Goal: Task Accomplishment & Management: Manage account settings

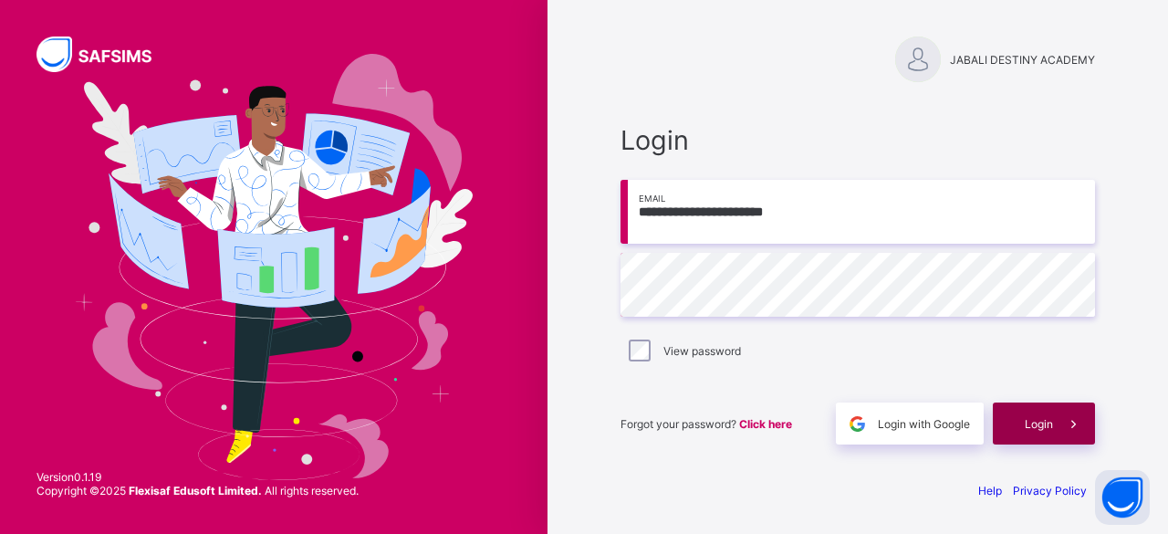
click at [1039, 423] on span "Login" at bounding box center [1039, 424] width 28 height 14
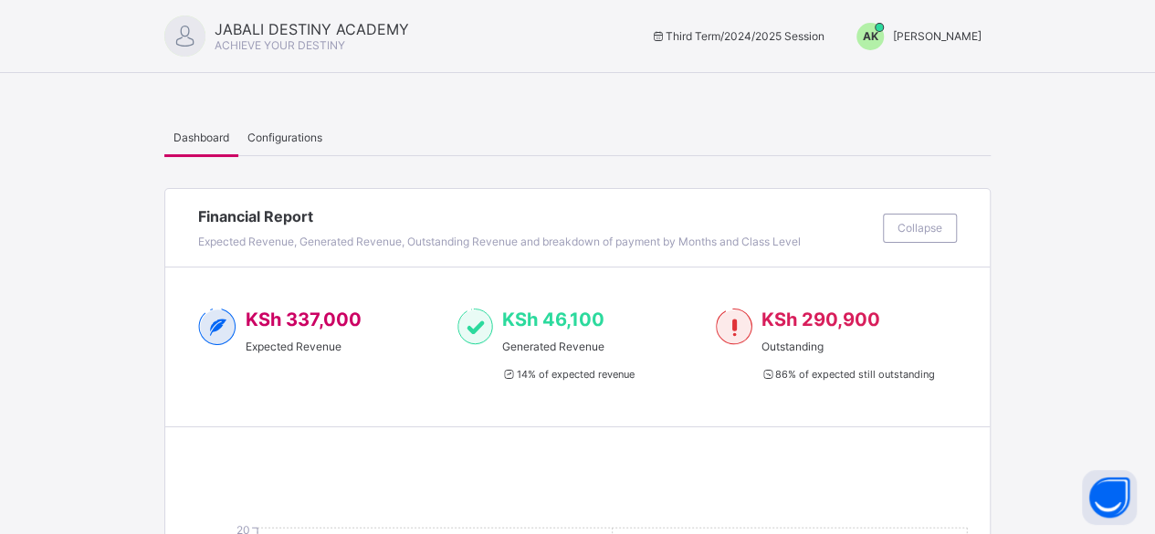
click at [878, 39] on span "AK" at bounding box center [871, 36] width 16 height 14
click at [929, 79] on span "Switch to Admin View" at bounding box center [912, 78] width 139 height 21
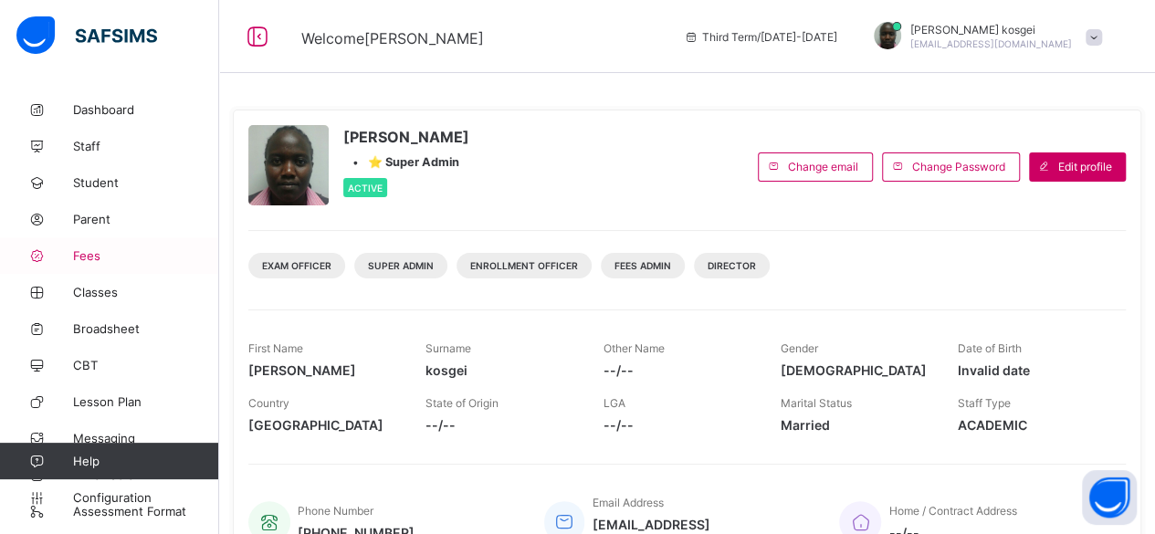
click at [104, 254] on span "Fees" at bounding box center [146, 255] width 146 height 15
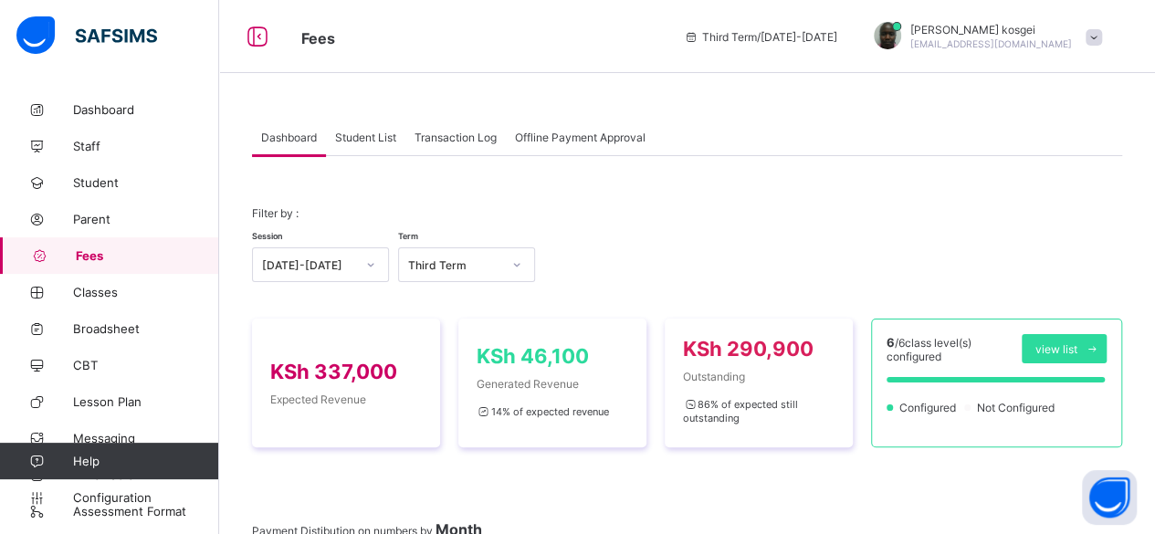
click at [367, 143] on div "Student List" at bounding box center [365, 137] width 79 height 37
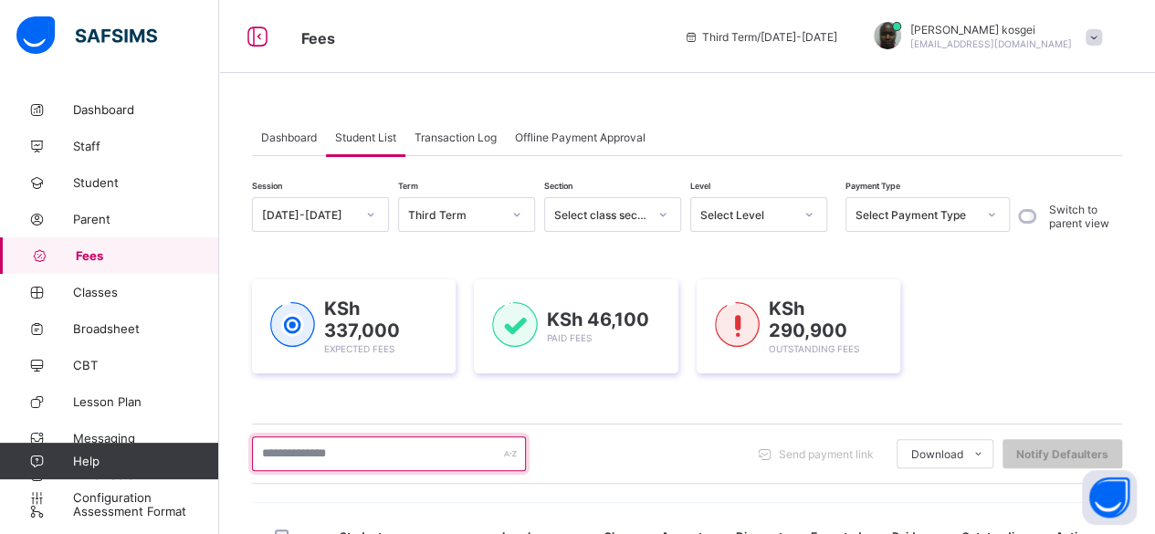
click at [288, 450] on input "text" at bounding box center [389, 453] width 274 height 35
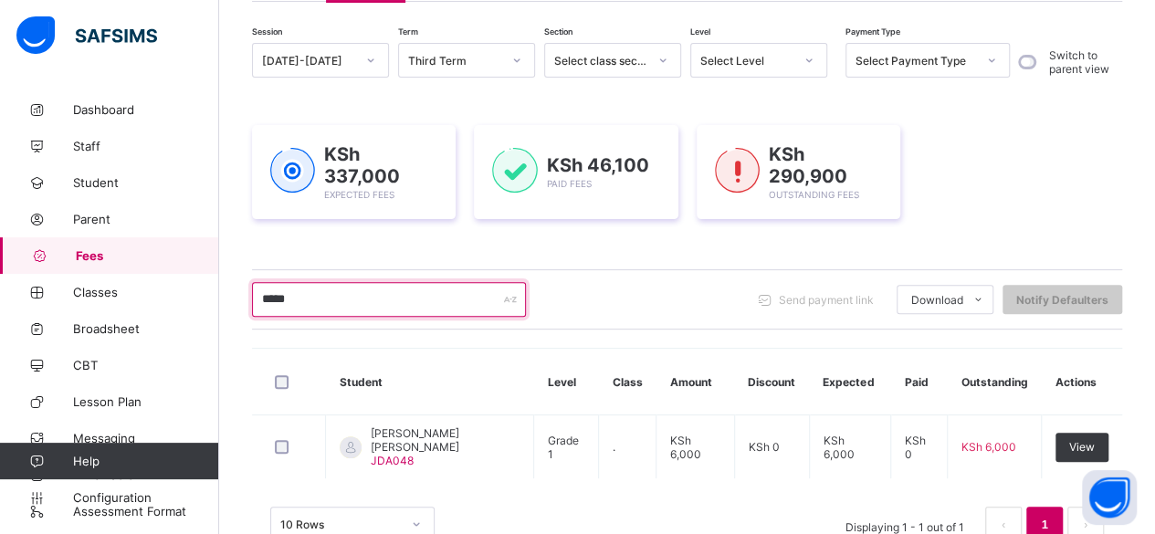
scroll to position [157, 0]
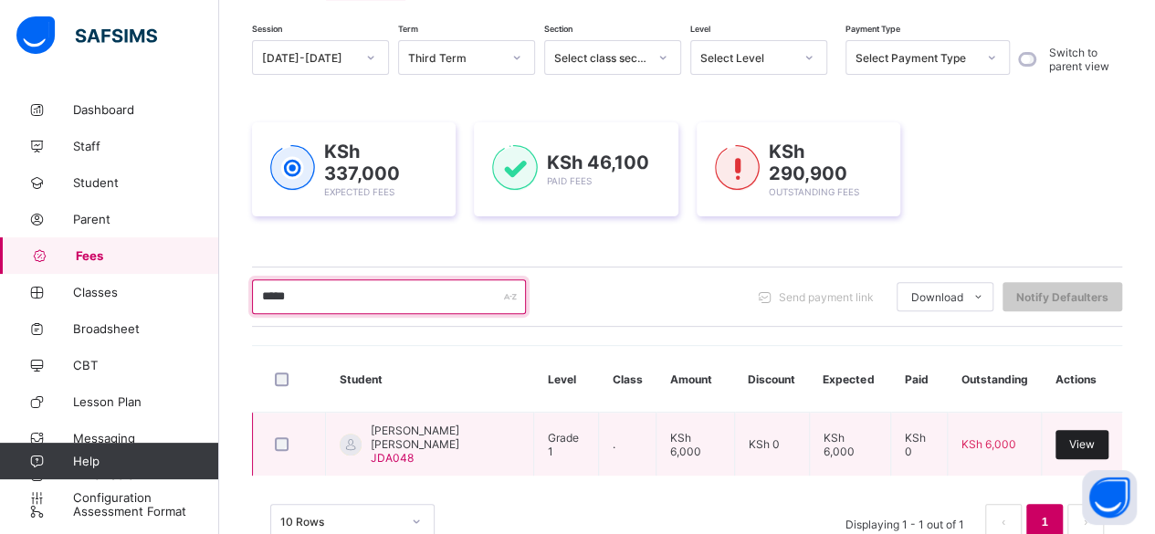
type input "*****"
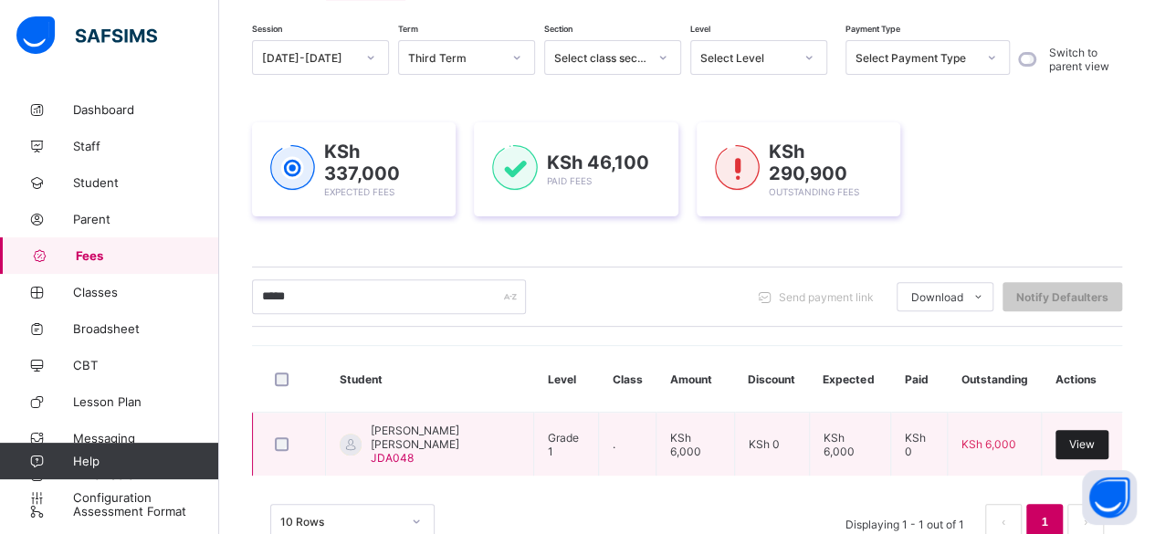
click at [1090, 437] on span "View" at bounding box center [1082, 444] width 26 height 14
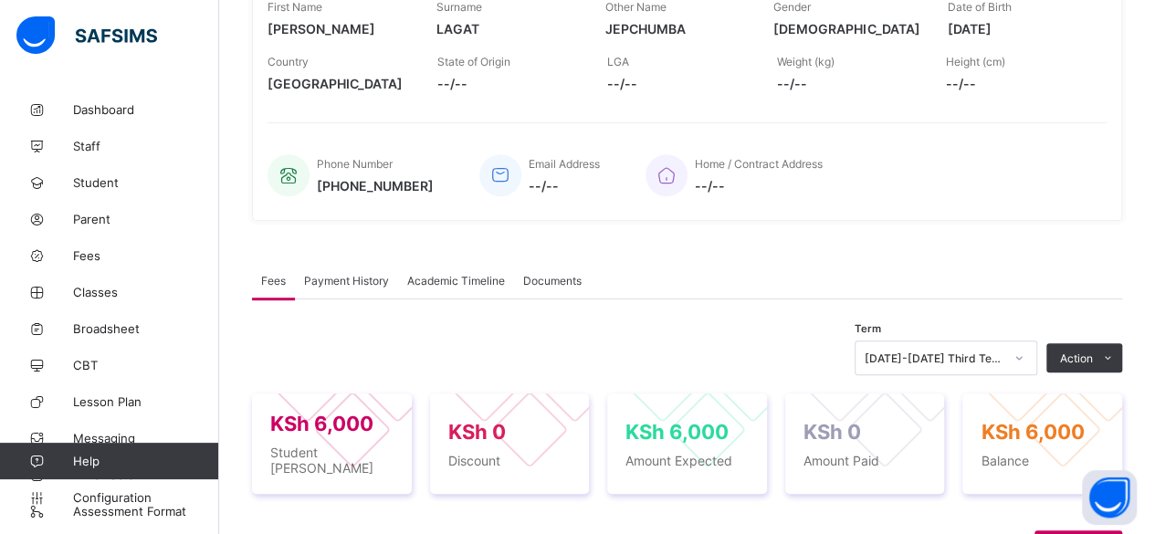
scroll to position [318, 0]
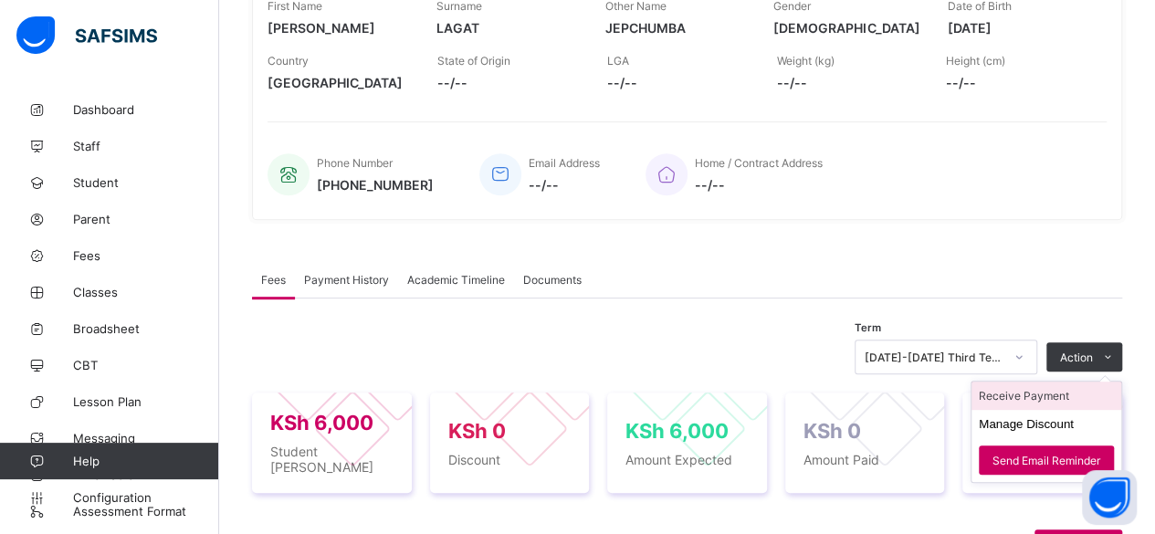
click at [1060, 386] on li "Receive Payment" at bounding box center [1046, 396] width 150 height 28
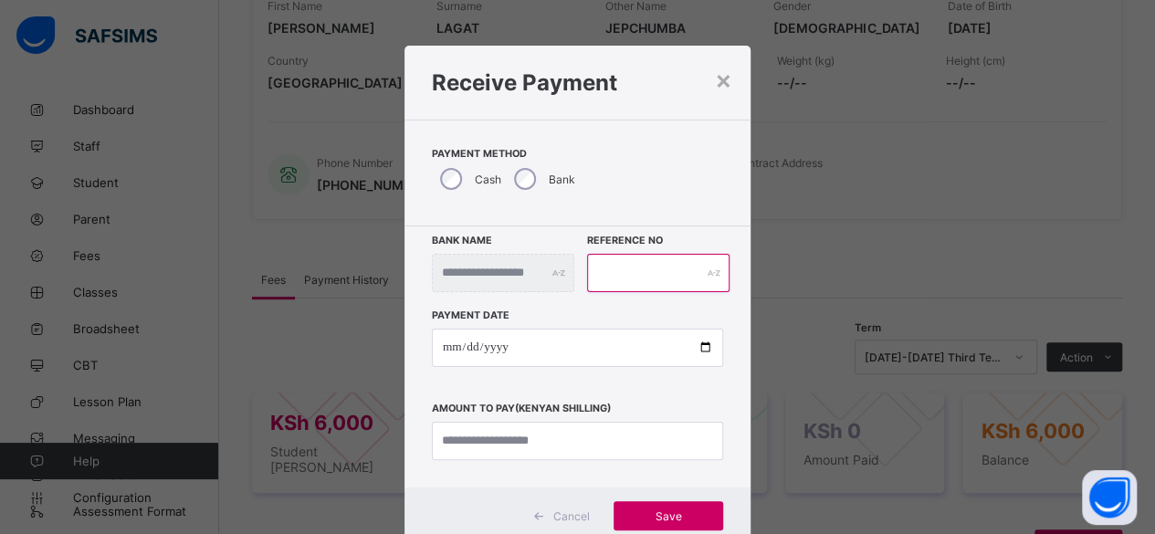
click at [614, 277] on input "text" at bounding box center [658, 273] width 143 height 38
paste input "**********"
type input "**********"
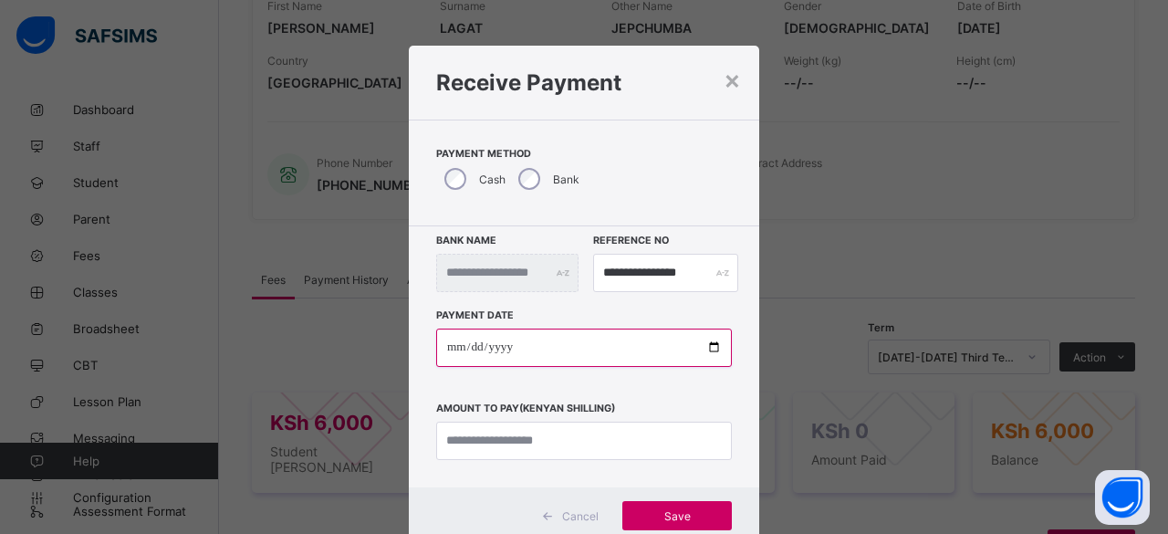
click at [706, 346] on input "date" at bounding box center [584, 348] width 296 height 38
type input "**********"
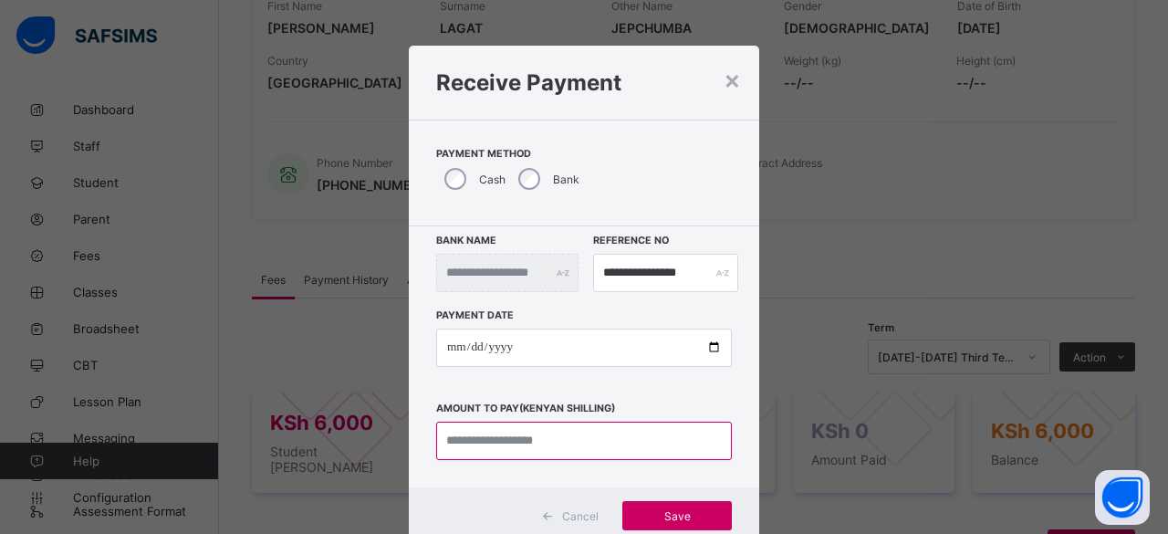
click at [532, 435] on input "currency" at bounding box center [584, 441] width 296 height 38
type input "*********"
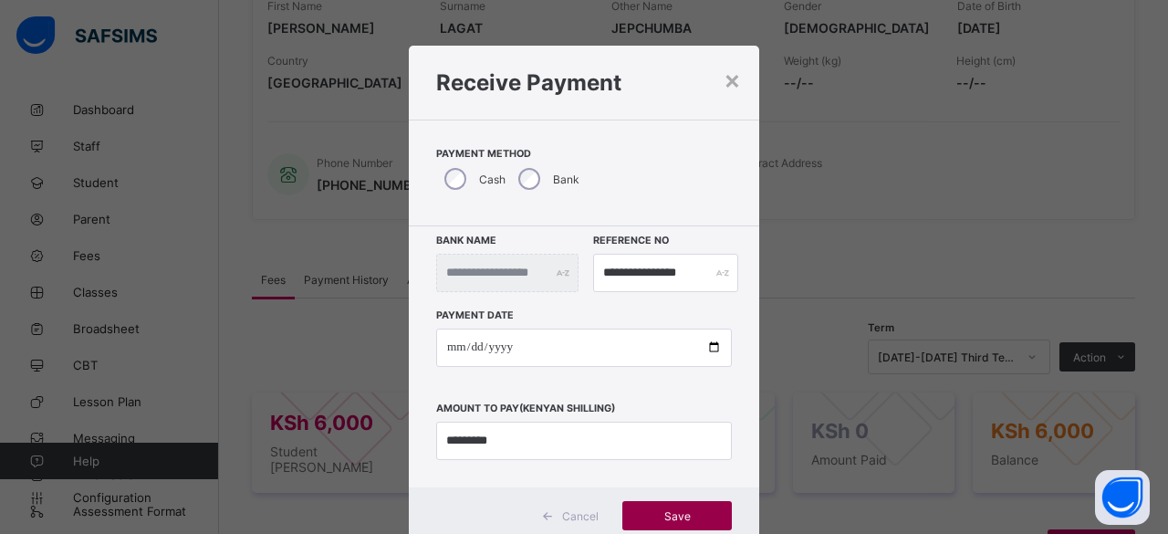
click at [660, 518] on span "Save" at bounding box center [677, 516] width 82 height 14
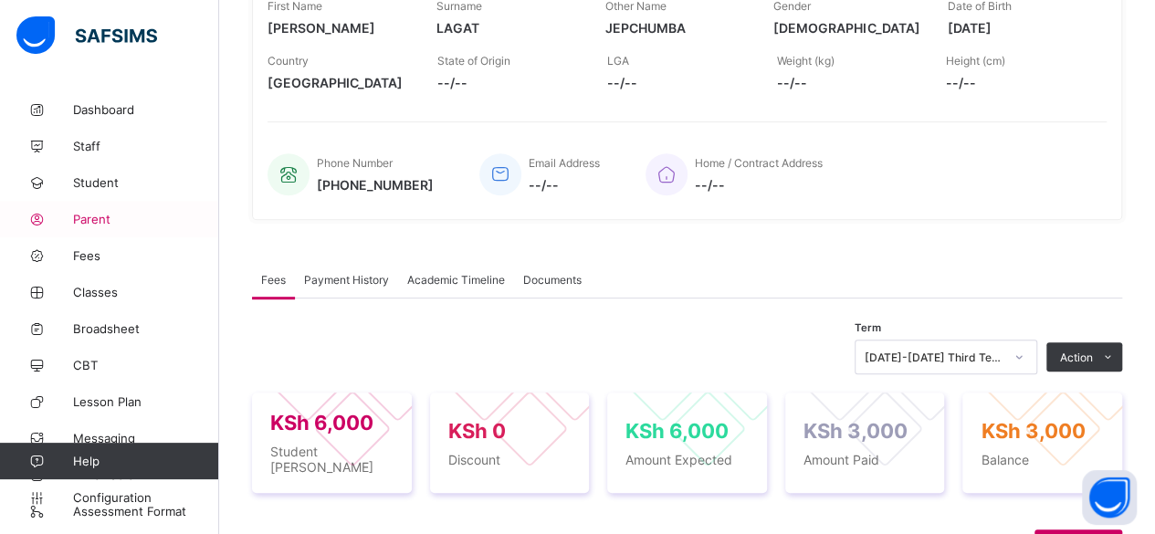
click at [106, 224] on span "Parent" at bounding box center [146, 219] width 146 height 15
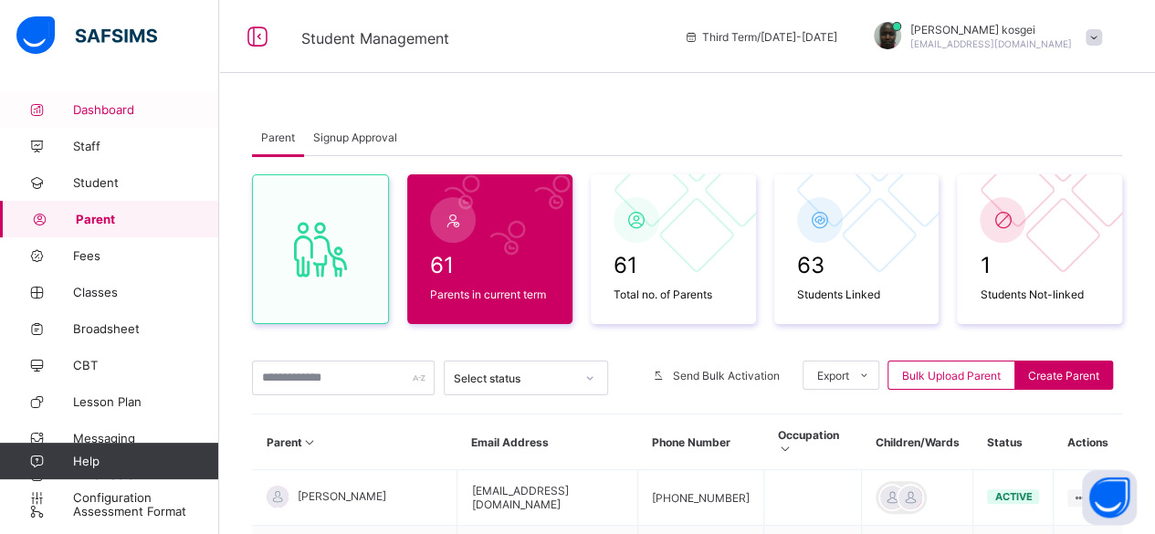
click at [103, 112] on span "Dashboard" at bounding box center [146, 109] width 146 height 15
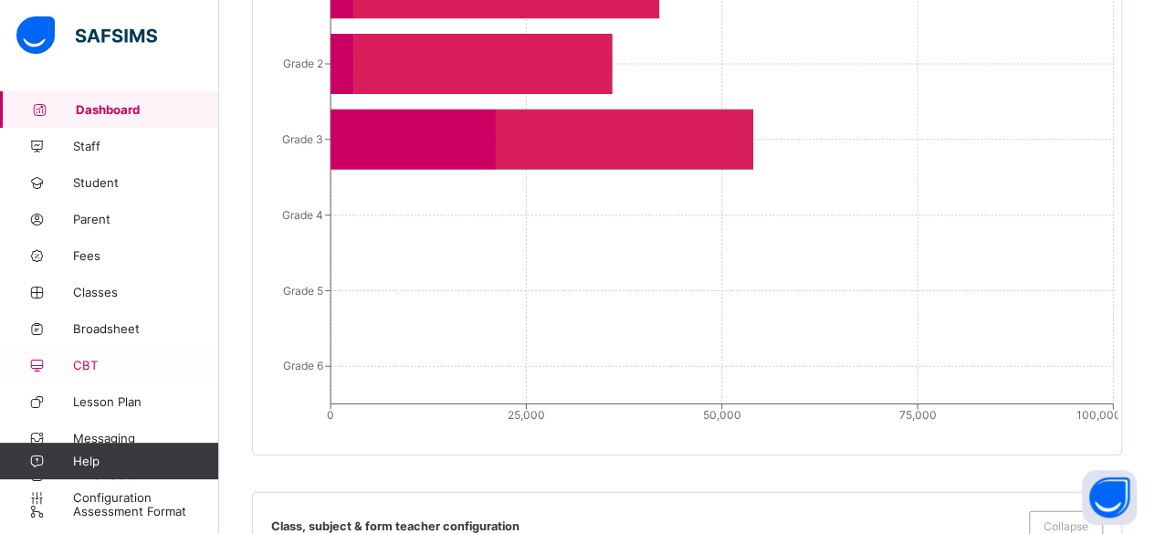
scroll to position [1643, 0]
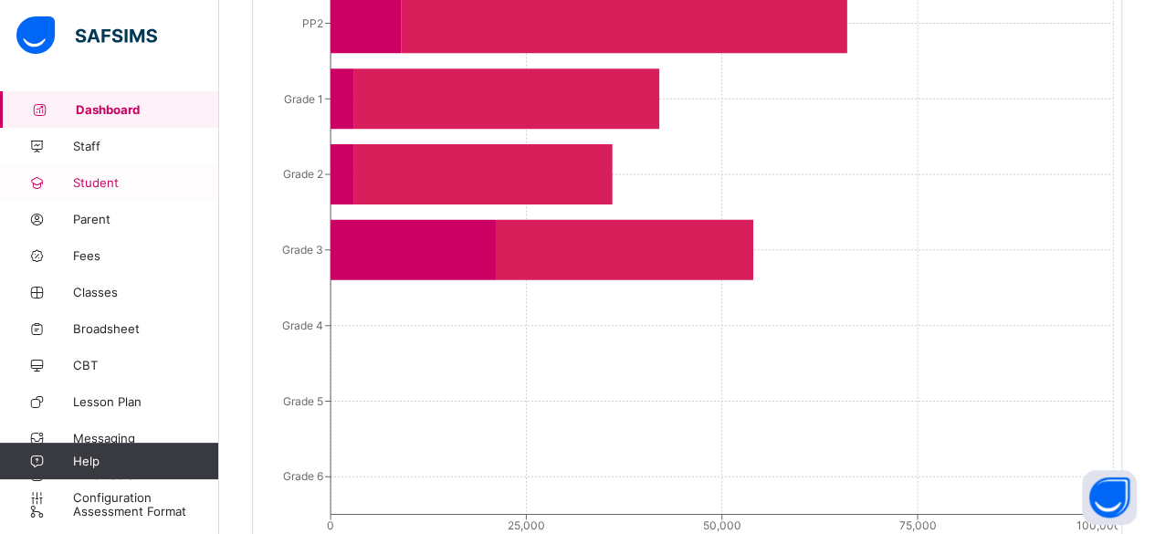
click at [122, 185] on span "Student" at bounding box center [146, 182] width 146 height 15
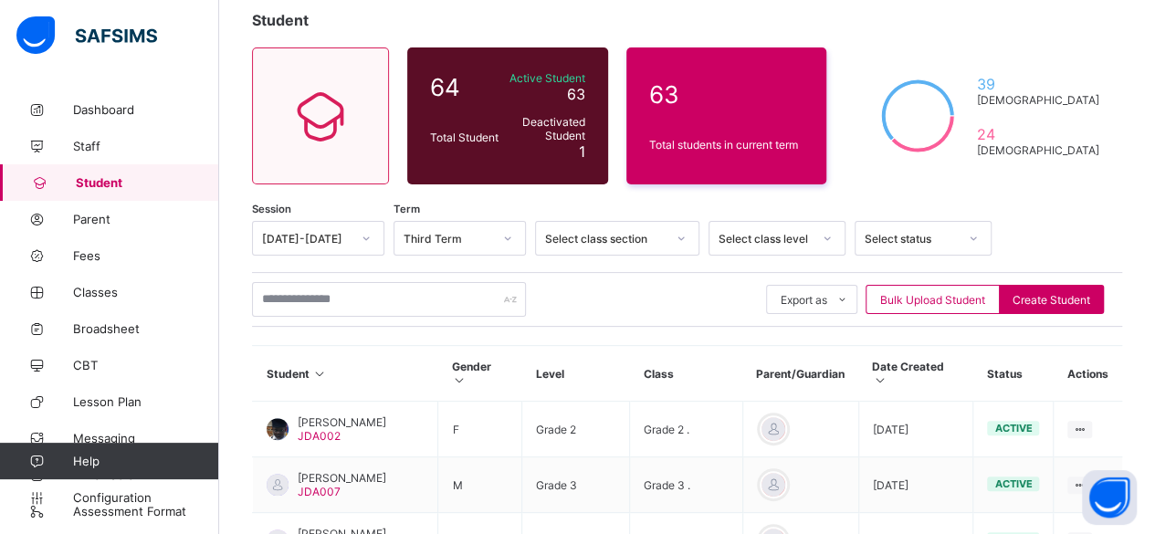
click at [836, 256] on div "Select class level" at bounding box center [776, 238] width 137 height 35
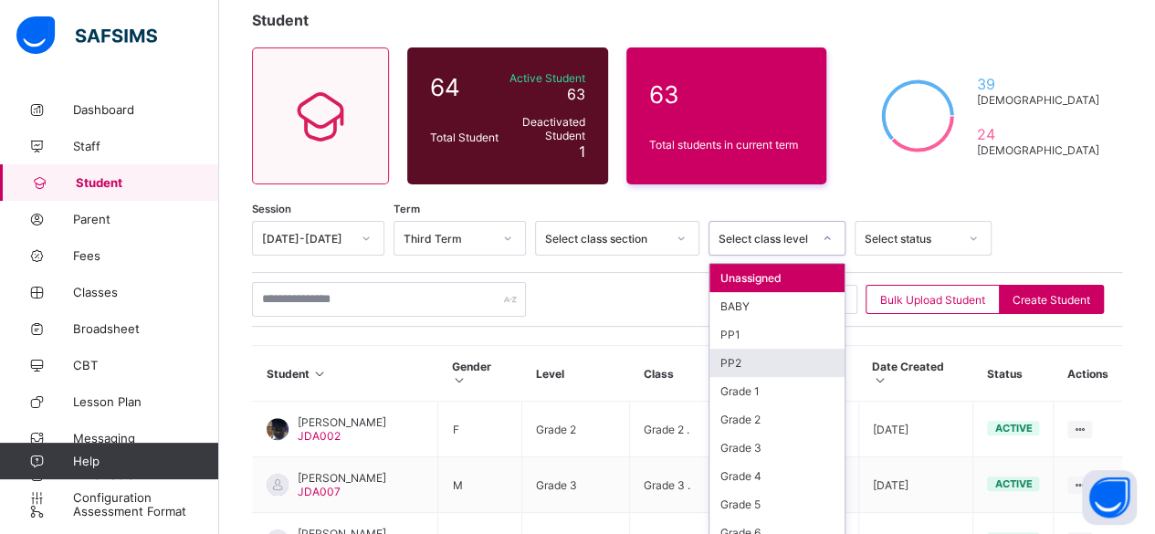
scroll to position [119, 0]
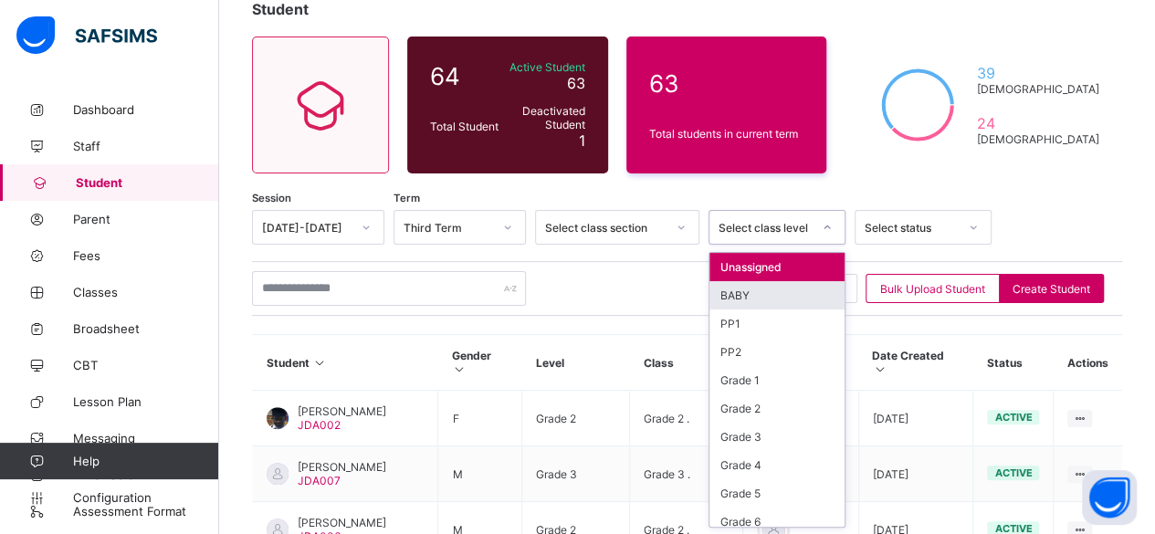
click at [771, 291] on div "BABY" at bounding box center [776, 295] width 135 height 28
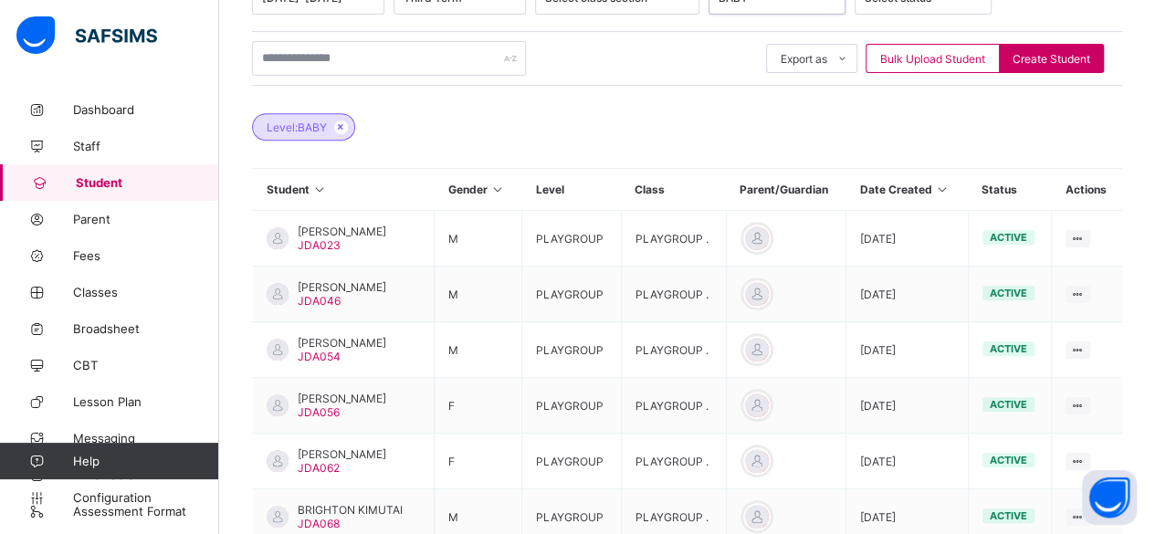
scroll to position [320, 0]
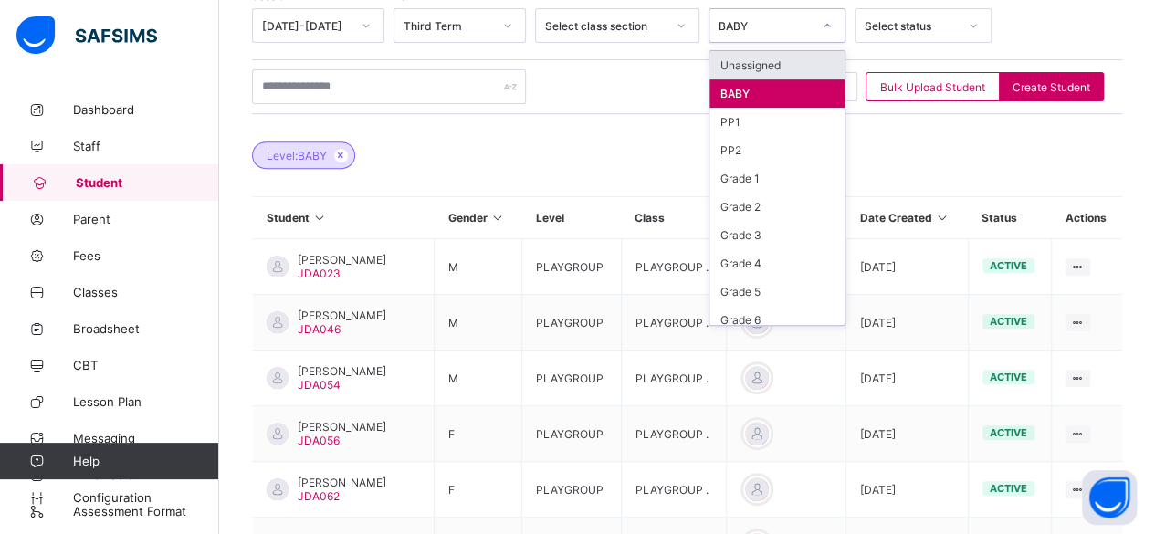
click at [829, 26] on icon at bounding box center [826, 25] width 11 height 18
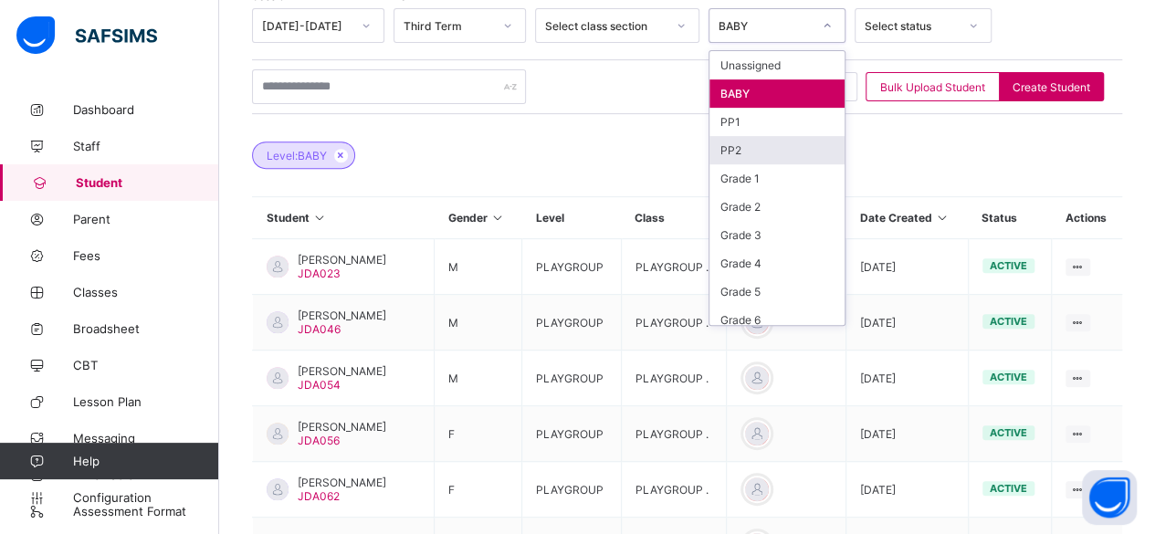
click at [781, 149] on div "PP2" at bounding box center [776, 150] width 135 height 28
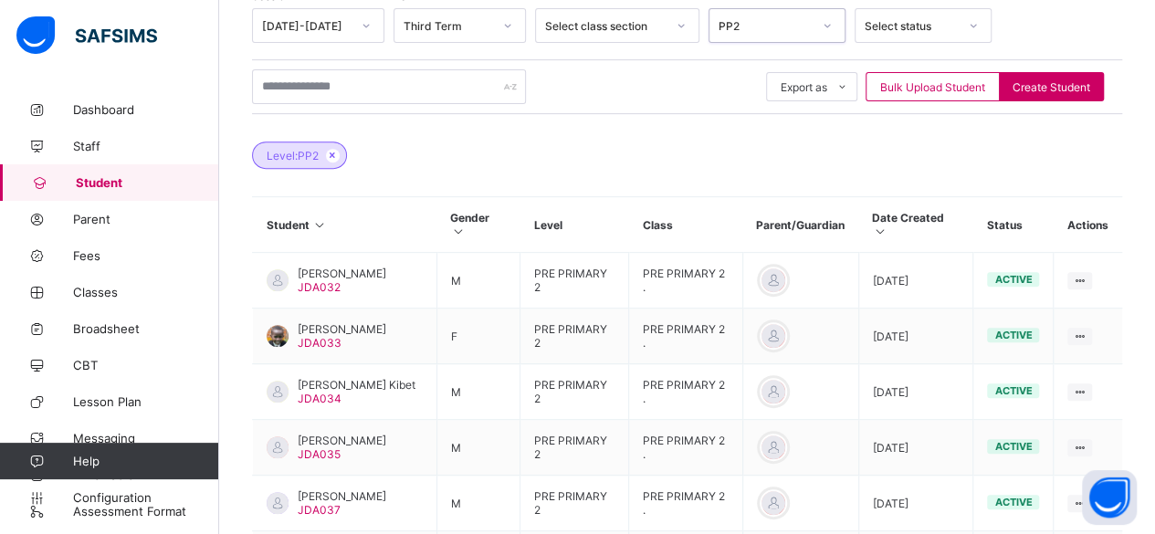
click at [827, 28] on icon at bounding box center [826, 25] width 11 height 18
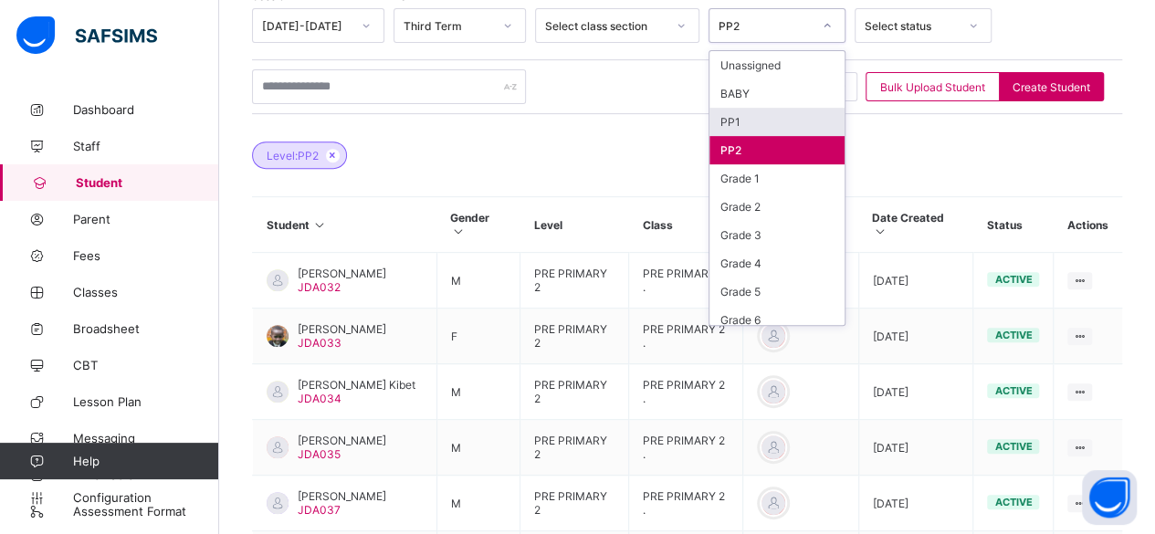
click at [776, 112] on div "PP1" at bounding box center [776, 122] width 135 height 28
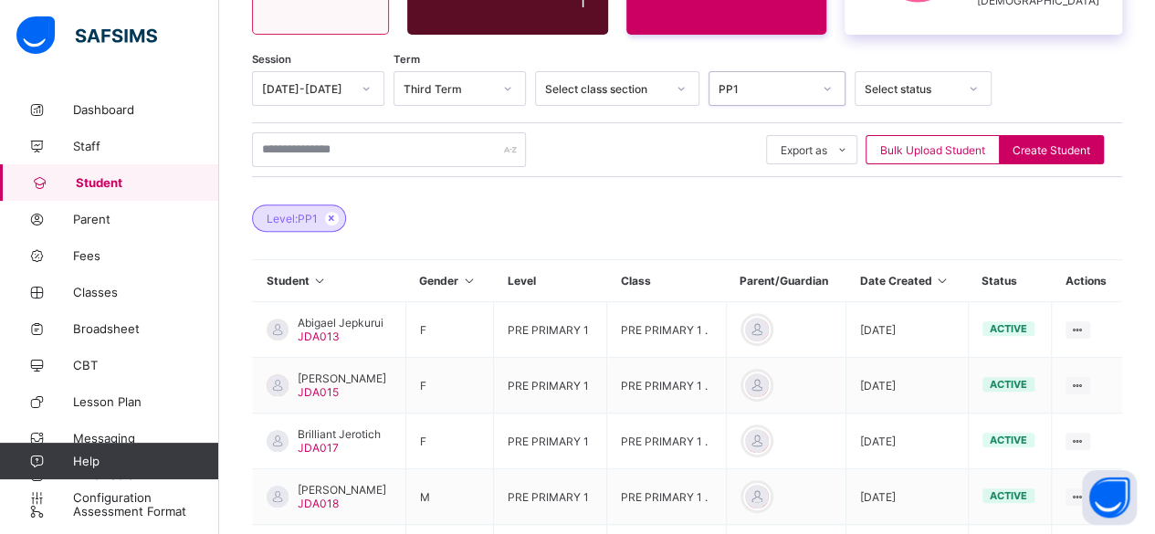
scroll to position [229, 0]
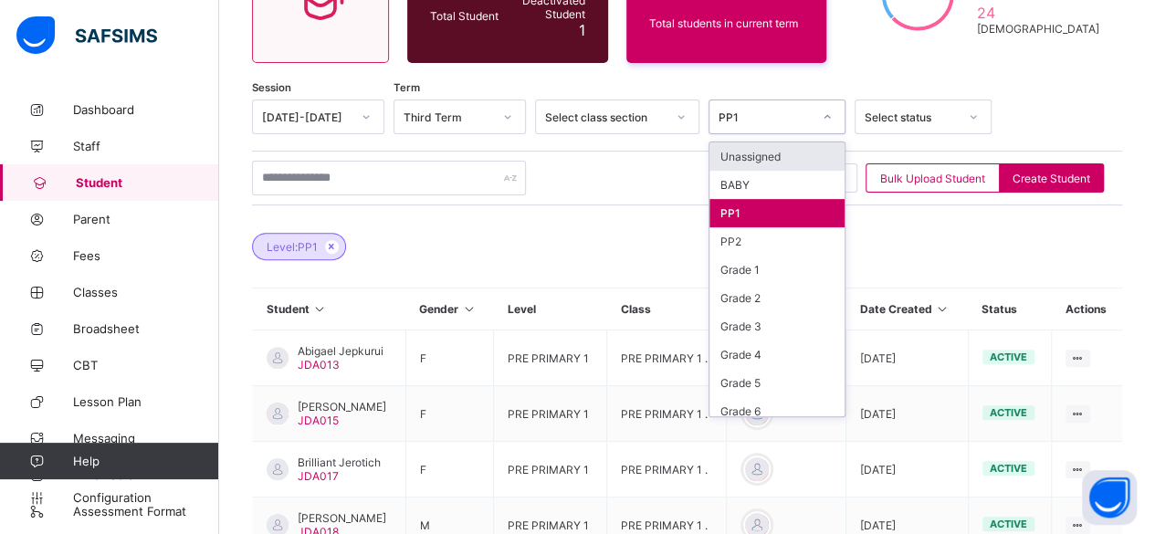
click at [828, 121] on icon at bounding box center [826, 117] width 11 height 18
click at [785, 235] on div "PP2" at bounding box center [776, 241] width 135 height 28
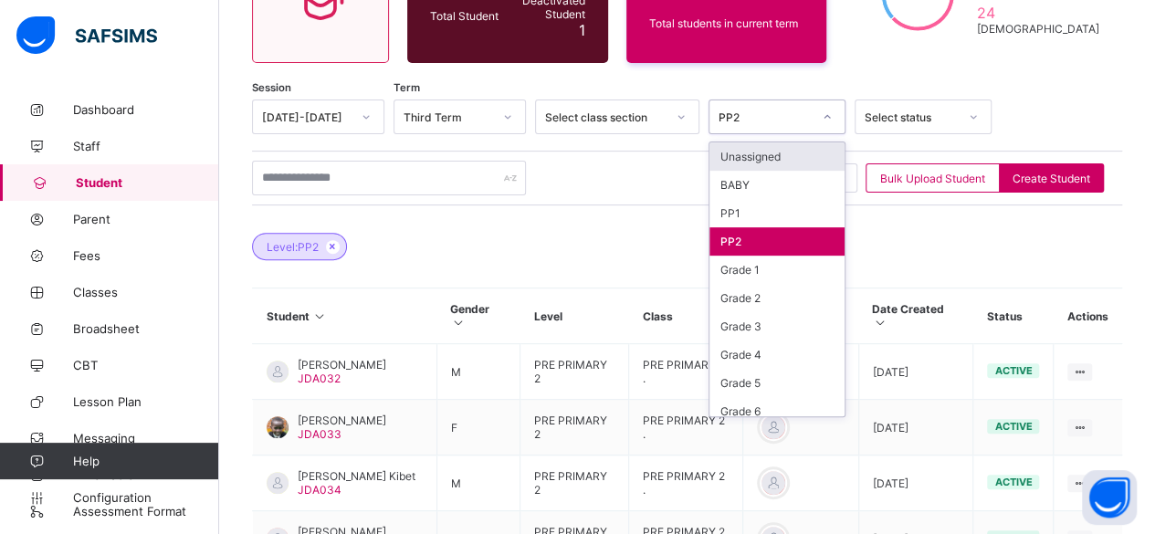
click at [832, 120] on div at bounding box center [826, 116] width 31 height 29
click at [768, 271] on div "Grade 1" at bounding box center [776, 270] width 135 height 28
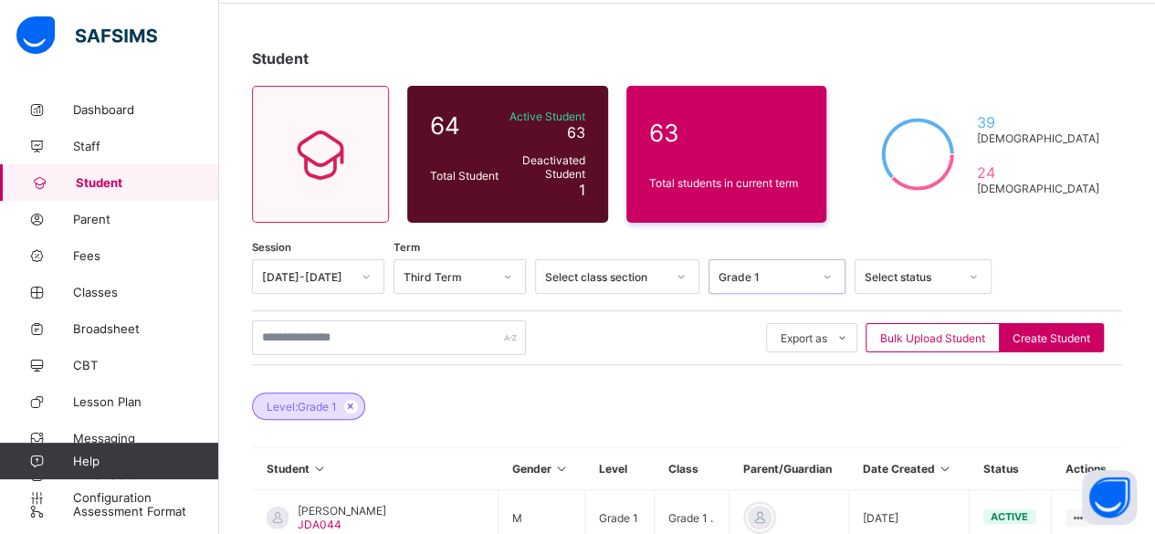
scroll to position [63, 0]
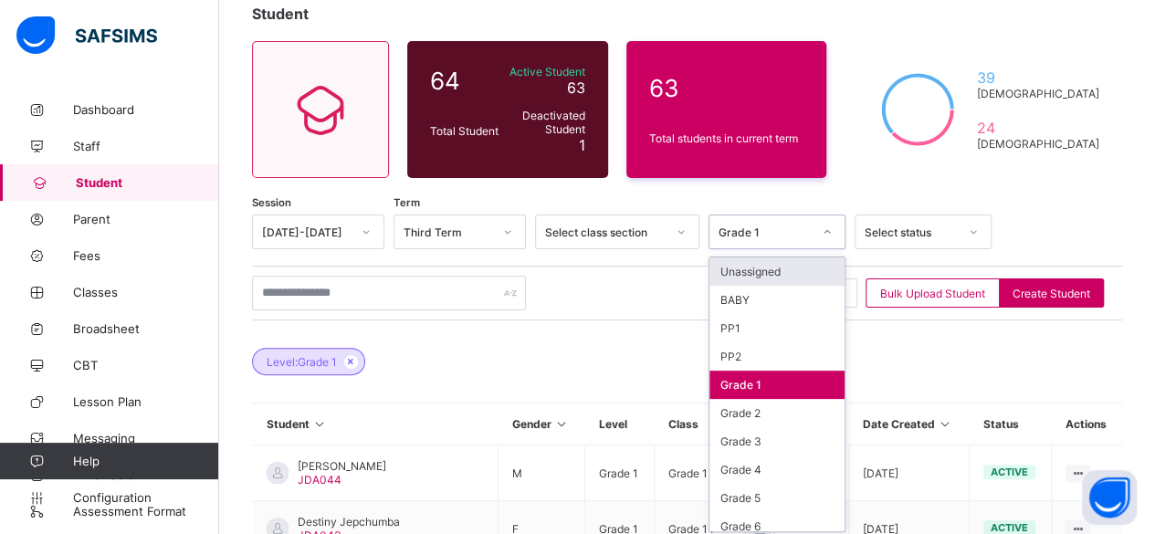
click at [824, 249] on div "option Grade 1, selected. option Unassigned focused, 1 of 10. 10 results availa…" at bounding box center [776, 231] width 137 height 35
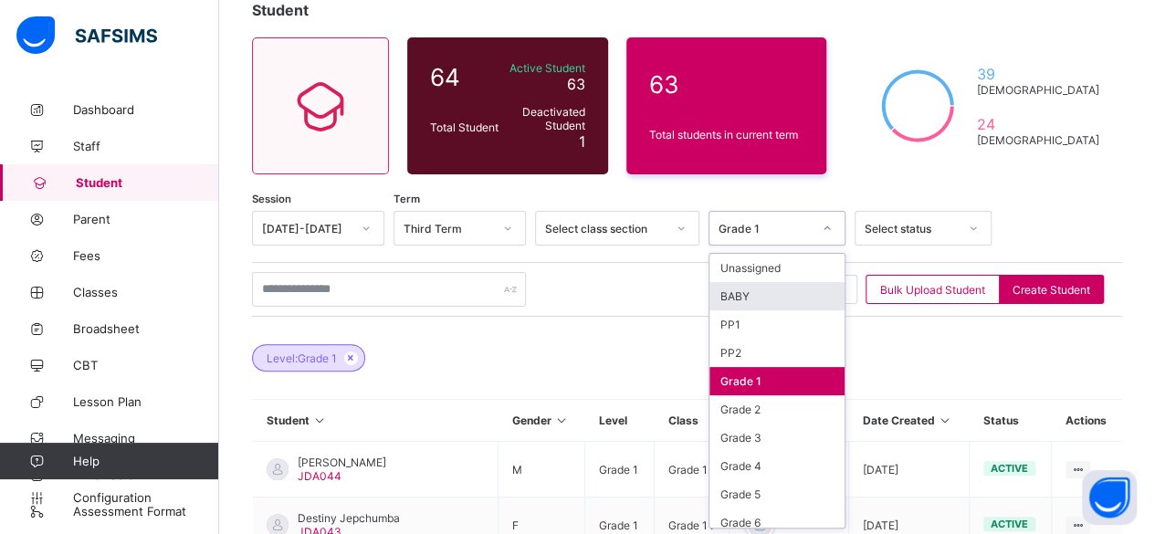
scroll to position [119, 0]
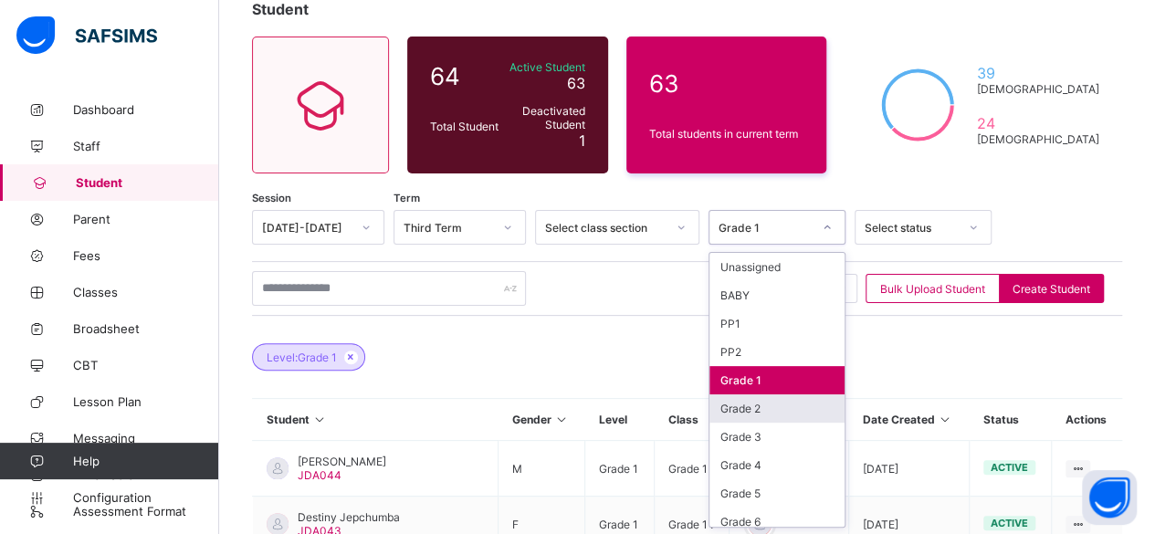
click at [810, 397] on div "Grade 2" at bounding box center [776, 408] width 135 height 28
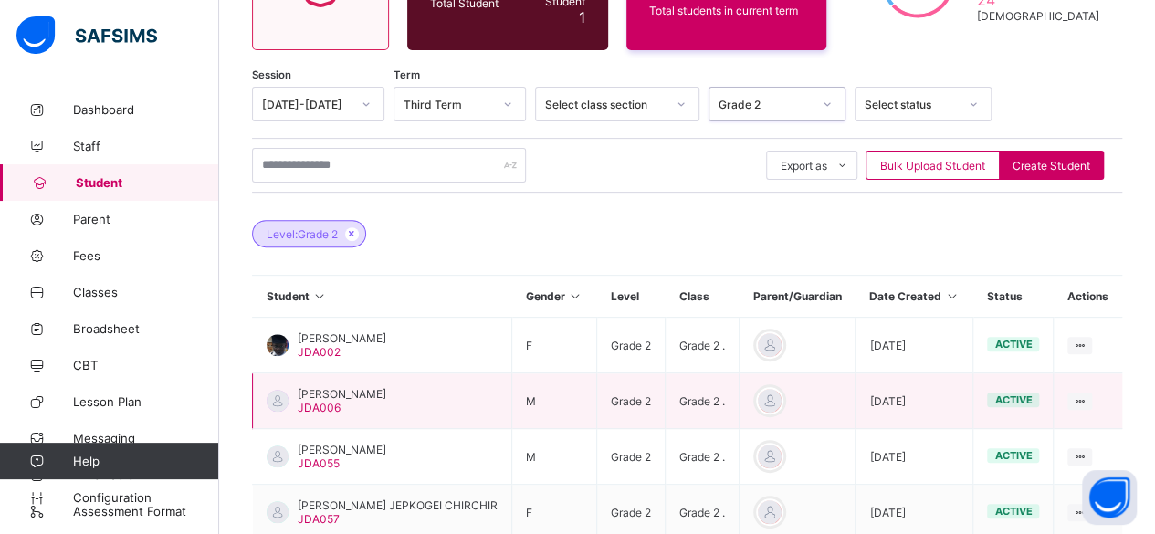
scroll to position [190, 0]
